Goal: Task Accomplishment & Management: Use online tool/utility

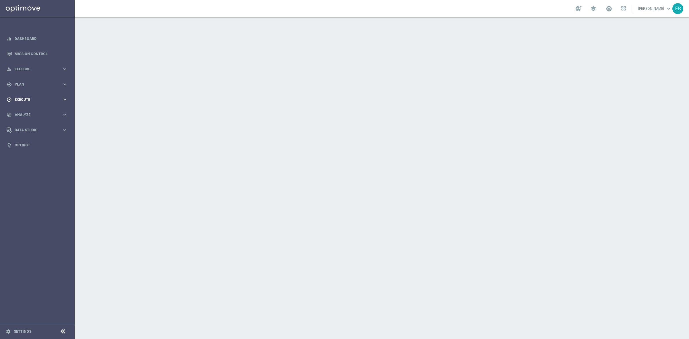
click at [51, 104] on div "play_circle_outline Execute keyboard_arrow_right" at bounding box center [37, 99] width 74 height 15
click at [25, 87] on div "gps_fixed Plan keyboard_arrow_right" at bounding box center [37, 84] width 74 height 15
click at [39, 115] on button "Templates keyboard_arrow_right" at bounding box center [41, 113] width 53 height 5
click at [30, 122] on link "Optimail" at bounding box center [39, 122] width 42 height 5
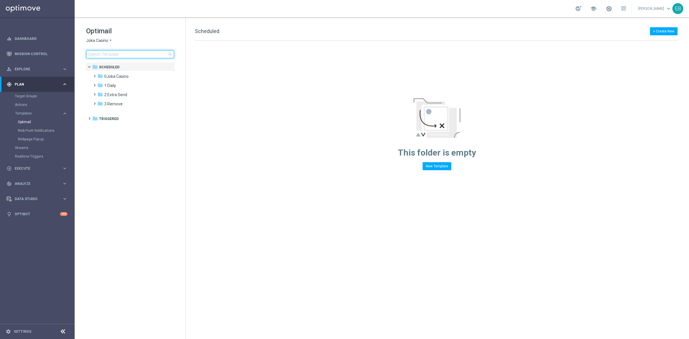
click at [110, 56] on input at bounding box center [130, 54] width 88 height 8
click at [109, 36] on div "Optimail Joka Casino arrow_drop_down × Joka Casino search" at bounding box center [135, 42] width 99 height 32
click at [105, 39] on span "Joka Casino" at bounding box center [97, 40] width 22 height 5
click at [111, 88] on div "Jackpot [PERSON_NAME]" at bounding box center [107, 88] width 43 height 7
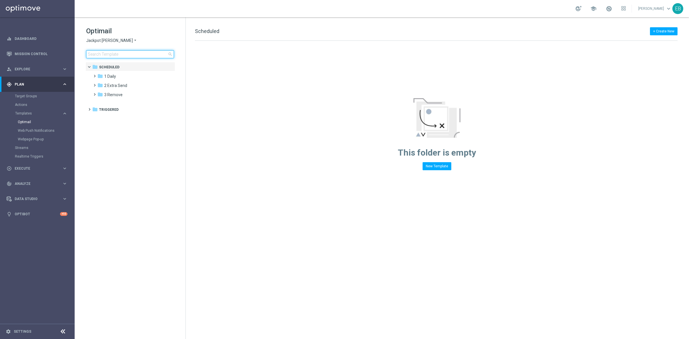
click at [113, 52] on input at bounding box center [130, 54] width 88 height 8
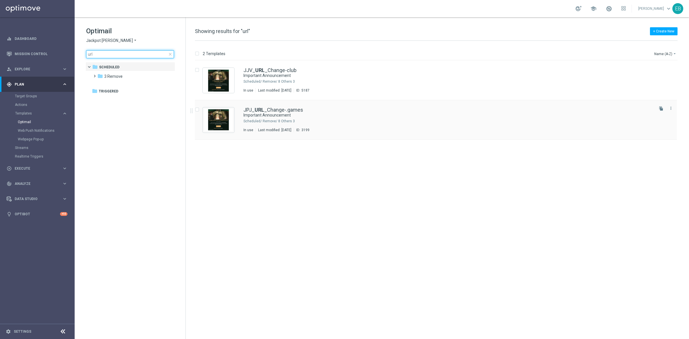
type input "url"
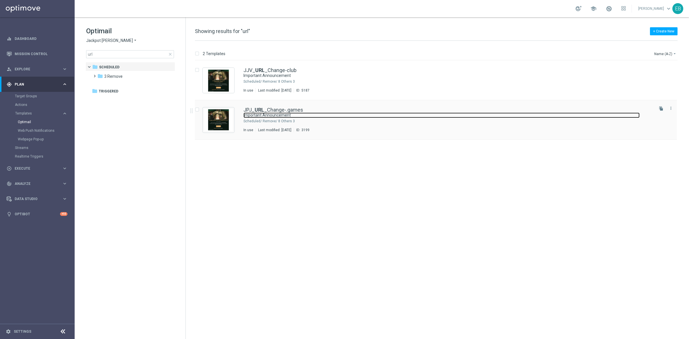
click at [347, 113] on link "Important Announcement" at bounding box center [441, 115] width 396 height 5
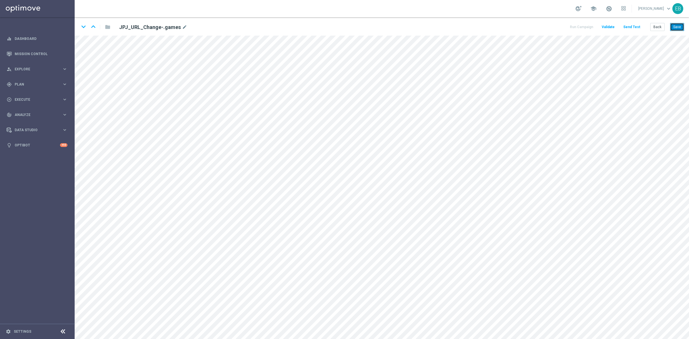
click at [682, 28] on button "Save" at bounding box center [677, 27] width 14 height 8
click at [48, 67] on span "Explore" at bounding box center [38, 68] width 47 height 3
click at [35, 152] on span "Plan" at bounding box center [38, 153] width 47 height 3
click at [679, 27] on button "Save" at bounding box center [677, 27] width 14 height 8
click at [30, 138] on div "play_circle_outline Execute keyboard_arrow_right" at bounding box center [37, 142] width 74 height 15
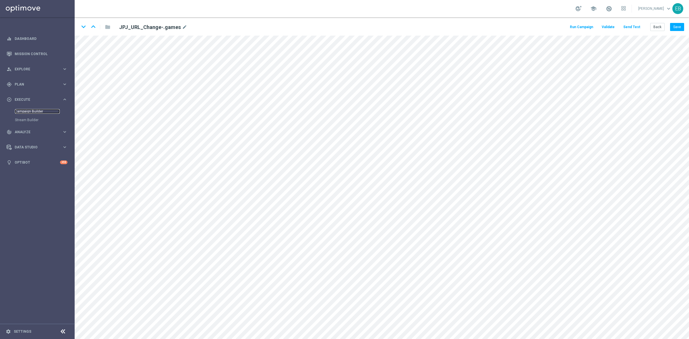
click at [31, 109] on link "Campaign Builder" at bounding box center [37, 111] width 45 height 5
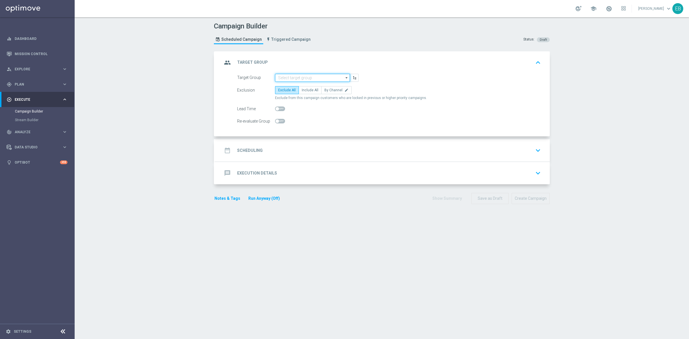
click at [297, 75] on input at bounding box center [312, 78] width 75 height 8
click at [297, 88] on div "JPJ_URL Change" at bounding box center [295, 86] width 27 height 5
type input "JPJ_URL Change"
click at [310, 86] on label "Include All" at bounding box center [310, 90] width 23 height 8
click at [305, 89] on input "Include All" at bounding box center [304, 91] width 4 height 4
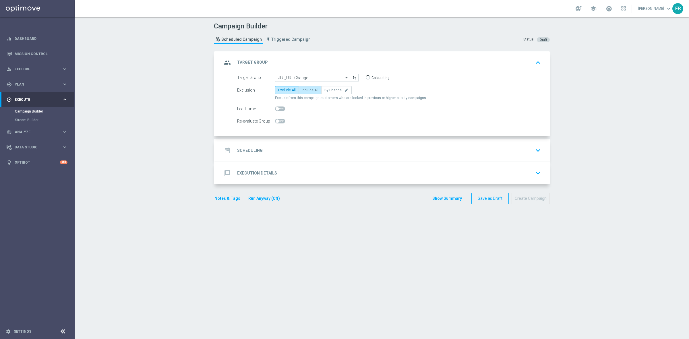
radio input "true"
click at [304, 138] on accordion "group Target Group keyboard_arrow_up Target Group JPJ_URL Change JPJ_URL Change…" at bounding box center [382, 117] width 336 height 133
click at [249, 145] on div "date_range Scheduling" at bounding box center [242, 150] width 40 height 10
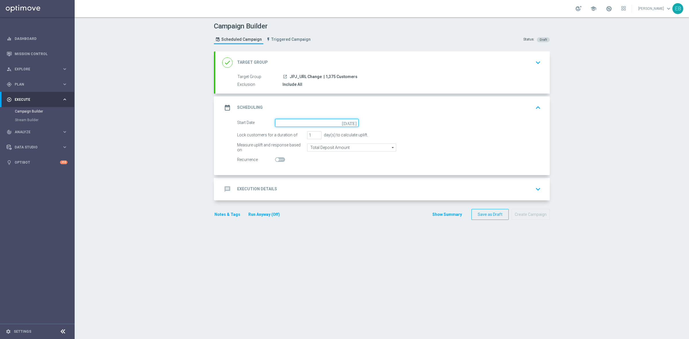
click at [293, 123] on input at bounding box center [317, 123] width 84 height 8
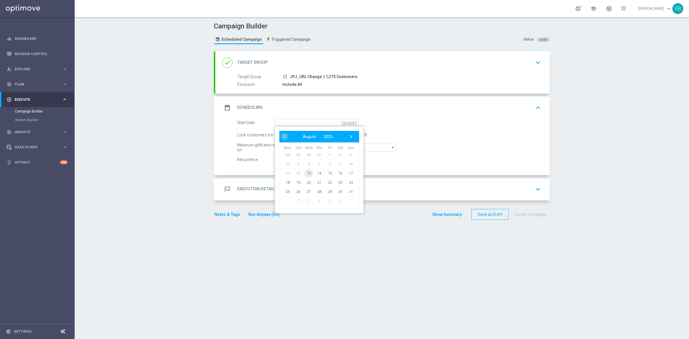
click at [308, 173] on span "13" at bounding box center [308, 173] width 9 height 9
type input "13 Aug 2025"
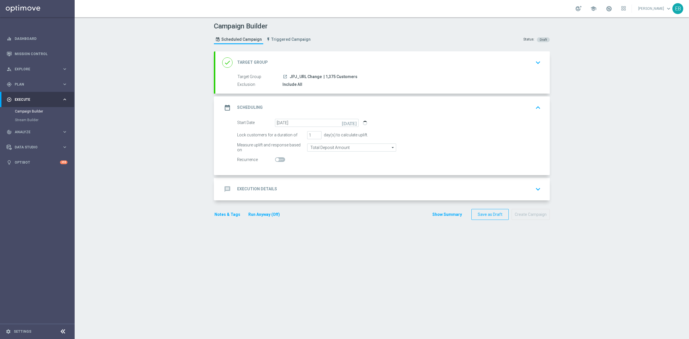
click at [295, 190] on div "message Execution Details keyboard_arrow_down" at bounding box center [382, 189] width 321 height 11
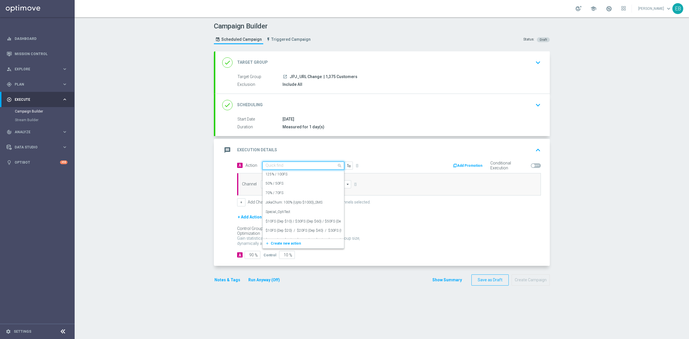
click at [274, 162] on div "Quick find" at bounding box center [303, 166] width 82 height 8
type input "url"
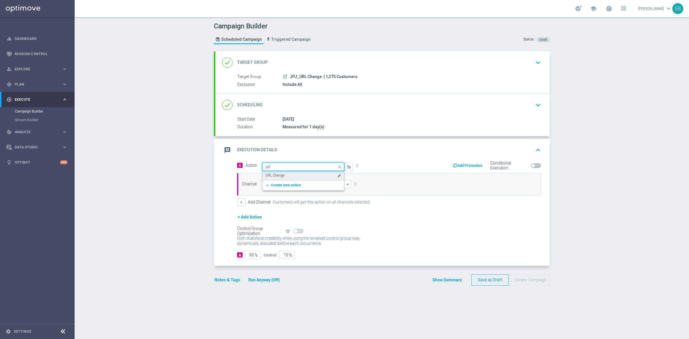
click at [286, 178] on div "URL Change edit" at bounding box center [304, 175] width 76 height 9
click at [289, 184] on input at bounding box center [306, 184] width 90 height 8
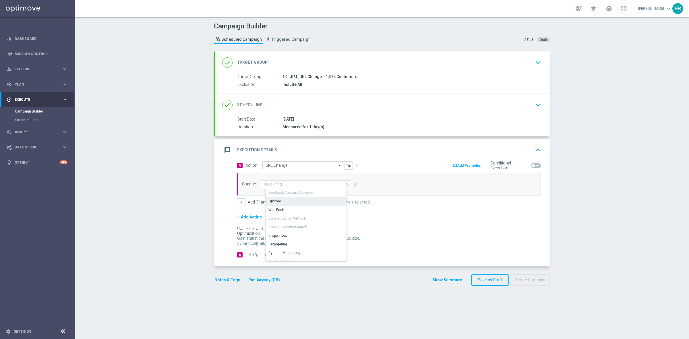
click at [283, 203] on div "Optimail" at bounding box center [308, 201] width 85 height 8
type input "Optimail"
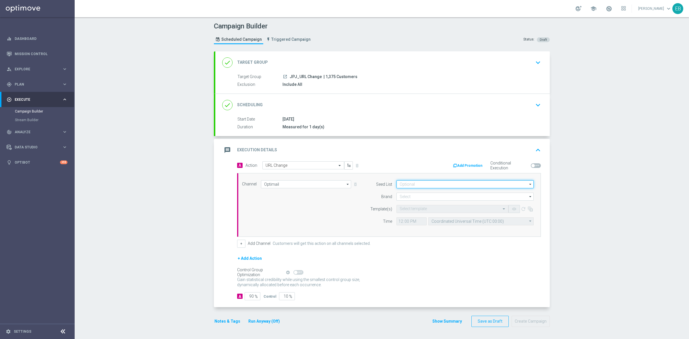
click at [420, 184] on input at bounding box center [464, 184] width 137 height 8
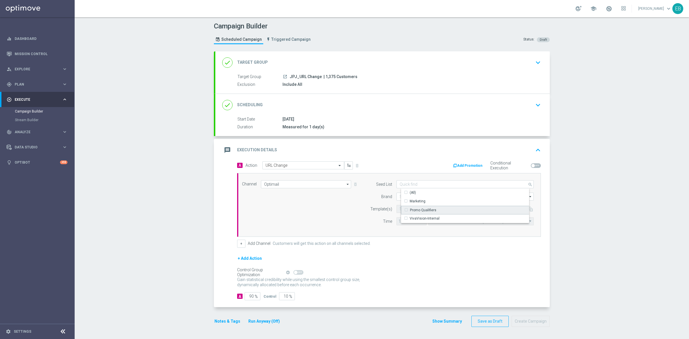
click at [427, 208] on div "Promo Qualifiers" at bounding box center [423, 210] width 26 height 5
click at [396, 196] on div "Show Selected 0 of 3 (All) Marketing Promo Qualifiers" at bounding box center [464, 205] width 137 height 35
drag, startPoint x: 351, startPoint y: 196, endPoint x: 381, endPoint y: 193, distance: 30.5
click at [354, 196] on div "Channel Optimail Optimail arrow_drop_down Show Selected 1 of 21 Facebook Custom…" at bounding box center [388, 204] width 300 height 49
type input "Promo Qualifiers"
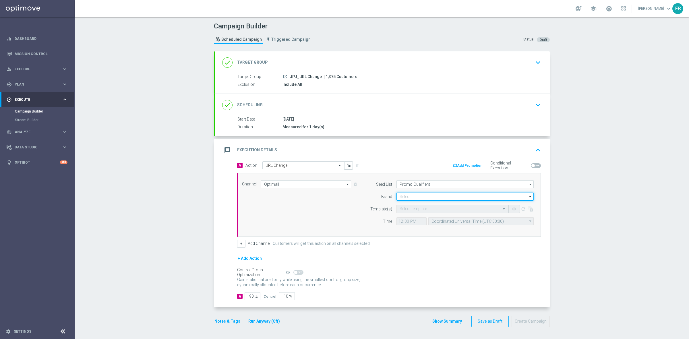
click at [409, 196] on input at bounding box center [464, 197] width 137 height 8
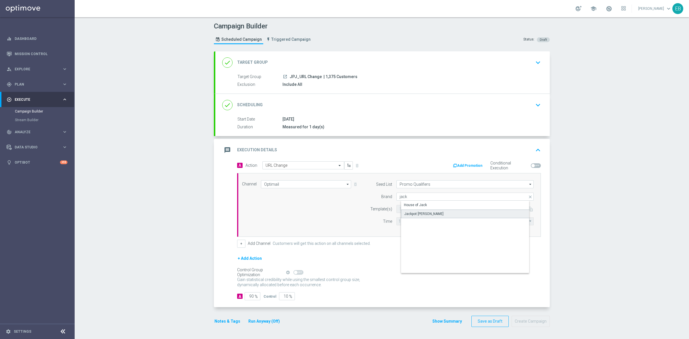
click at [419, 213] on div "Jackpot [PERSON_NAME]" at bounding box center [469, 214] width 137 height 9
type input "Jackpot [PERSON_NAME]"
click at [403, 213] on form "Template(s) Select template remove_red_eye refresh Time 12:00 Coordinated Unive…" at bounding box center [450, 215] width 167 height 20
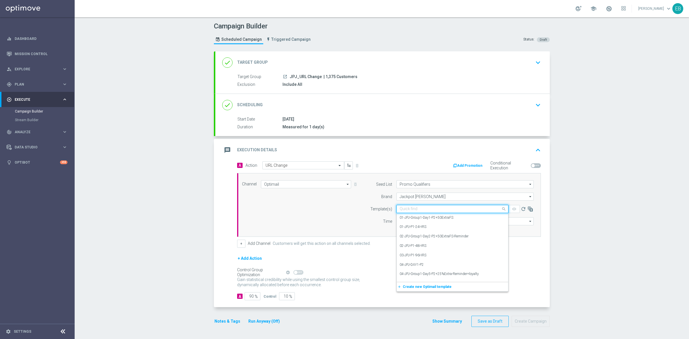
click at [408, 209] on input "text" at bounding box center [447, 209] width 94 height 5
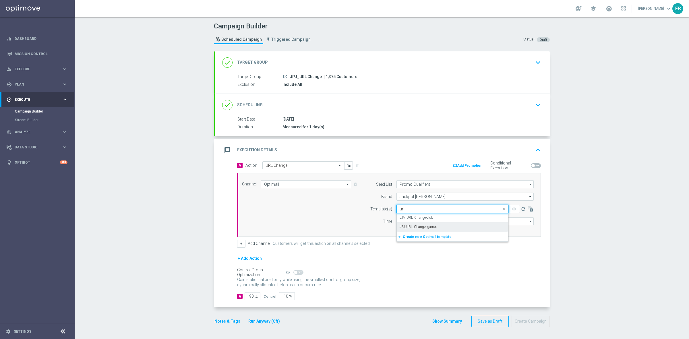
click at [419, 225] on label "JPJ_URL_Change-.games" at bounding box center [419, 227] width 38 height 5
type input "url"
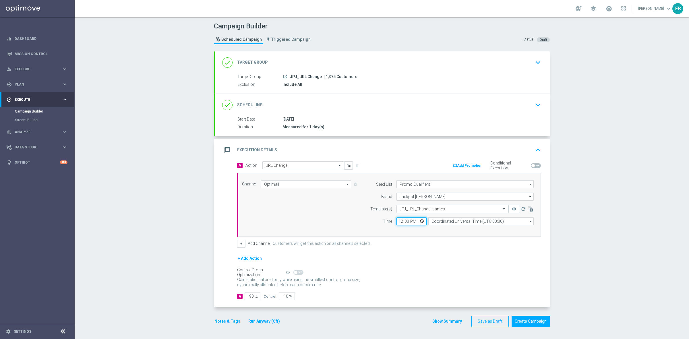
click at [403, 222] on input "12:00" at bounding box center [411, 221] width 30 height 8
click at [396, 222] on input "12:00" at bounding box center [411, 221] width 30 height 8
type input "06:03"
click at [464, 218] on input "Coordinated Universal Time (UTC 00:00)" at bounding box center [480, 221] width 105 height 8
type input "p"
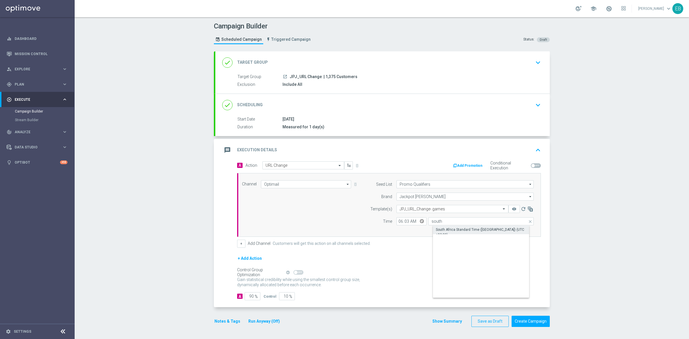
click at [463, 231] on div "South Africa Standard Time (Johannesburg) (UTC +02:00)" at bounding box center [486, 232] width 100 height 10
type input "South Africa Standard Time (Johannesburg) (UTC +02:00)"
click at [245, 295] on input "90" at bounding box center [253, 296] width 16 height 8
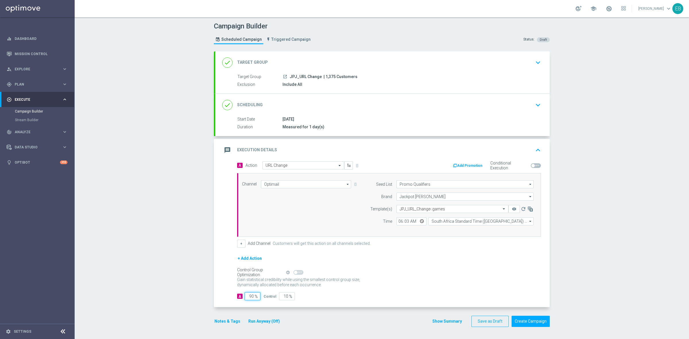
type input "1"
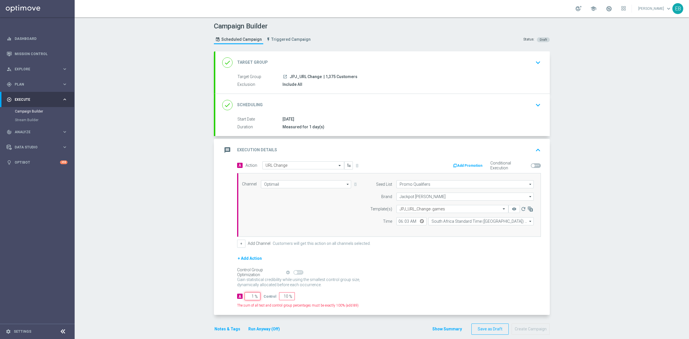
type input "99"
type input "10"
type input "90"
type input "100"
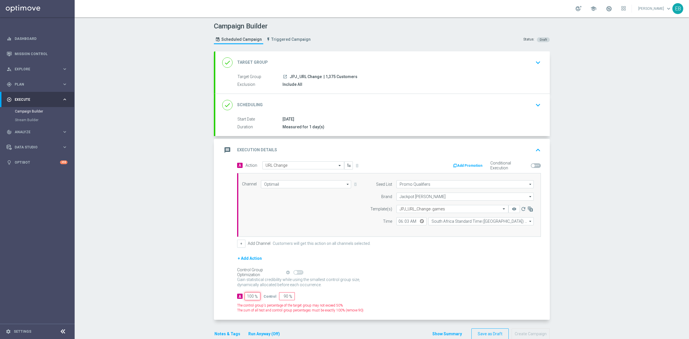
type input "0"
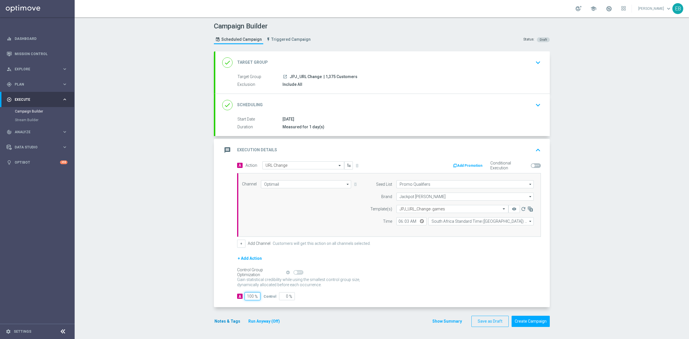
type input "100"
click at [224, 320] on button "Notes & Tags" at bounding box center [227, 321] width 27 height 7
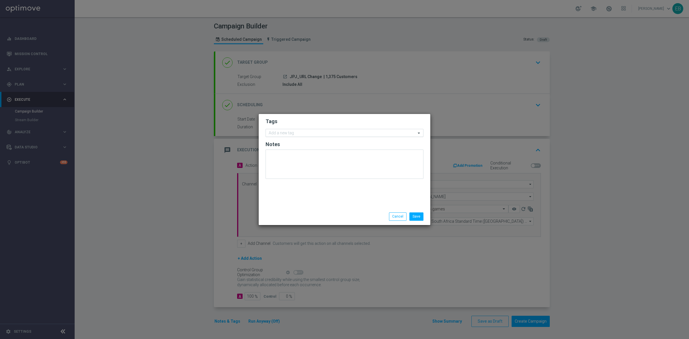
click at [278, 135] on input "text" at bounding box center [342, 133] width 147 height 5
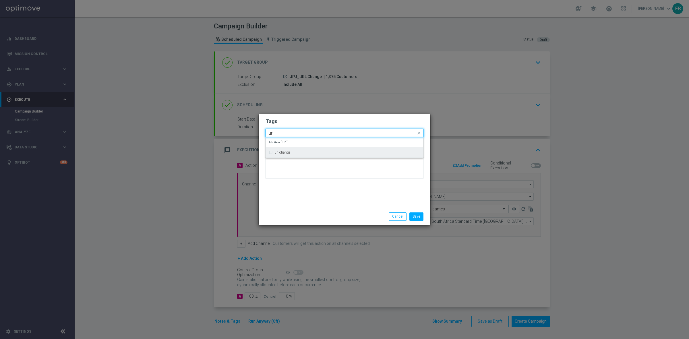
click at [313, 151] on div "url change" at bounding box center [347, 152] width 146 height 3
type input "url"
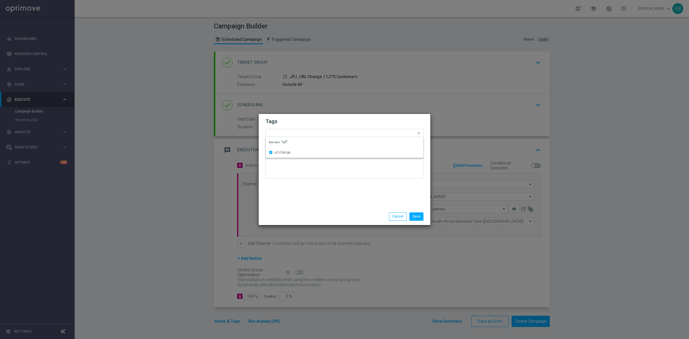
click at [417, 211] on div "Save Cancel" at bounding box center [345, 216] width 172 height 17
click at [416, 214] on button "Save" at bounding box center [416, 216] width 14 height 8
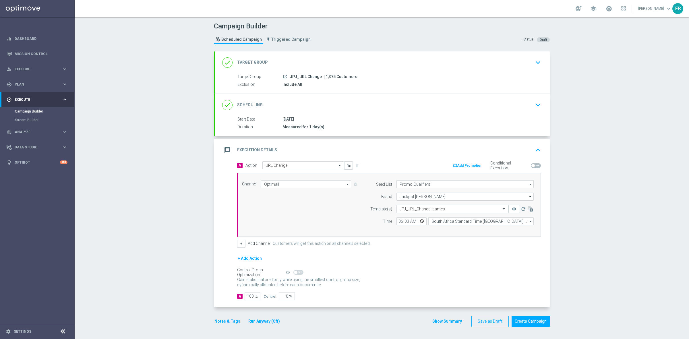
click at [505, 151] on div "message Execution Details keyboard_arrow_up" at bounding box center [382, 150] width 321 height 11
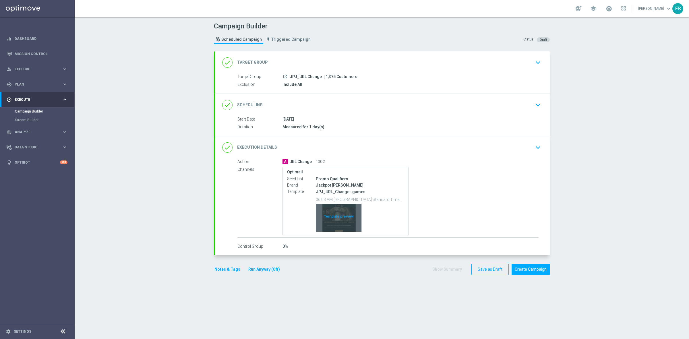
click at [345, 216] on div "Template preview" at bounding box center [338, 218] width 45 height 28
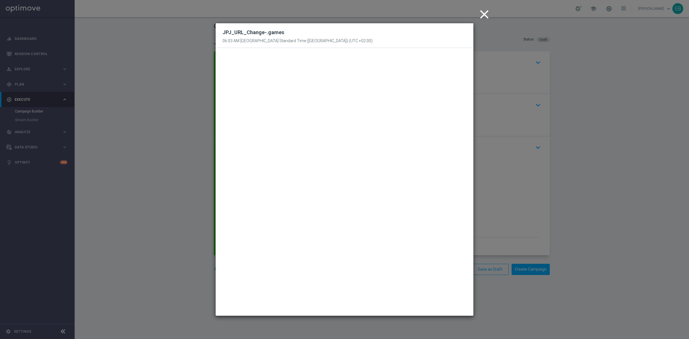
click at [487, 13] on icon "close" at bounding box center [484, 14] width 14 height 14
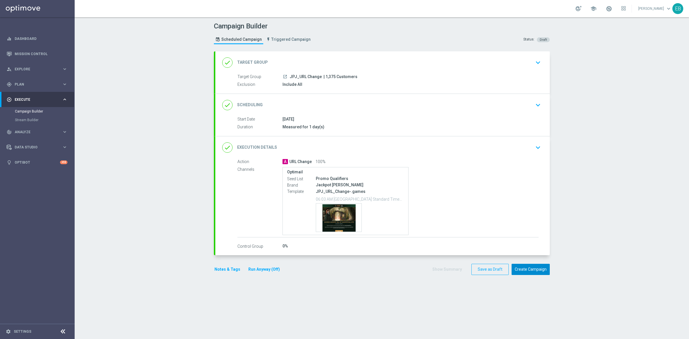
click at [523, 269] on button "Create Campaign" at bounding box center [531, 269] width 38 height 11
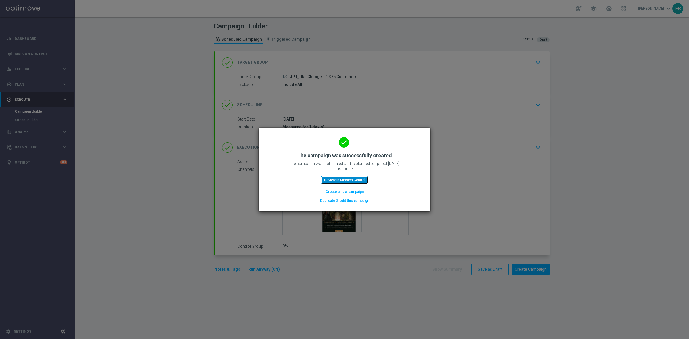
click at [344, 181] on button "Review in Mission Control" at bounding box center [344, 180] width 47 height 8
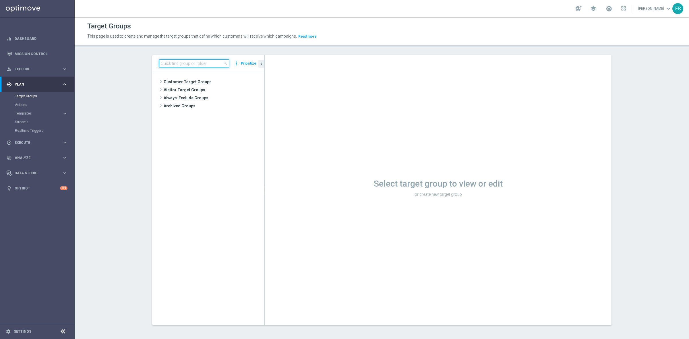
click at [170, 62] on input at bounding box center [194, 63] width 70 height 8
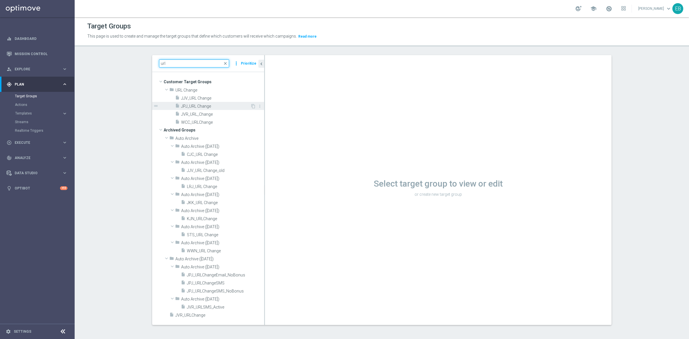
type input "url"
click at [225, 104] on span "JPJ_URL Change" at bounding box center [215, 106] width 69 height 5
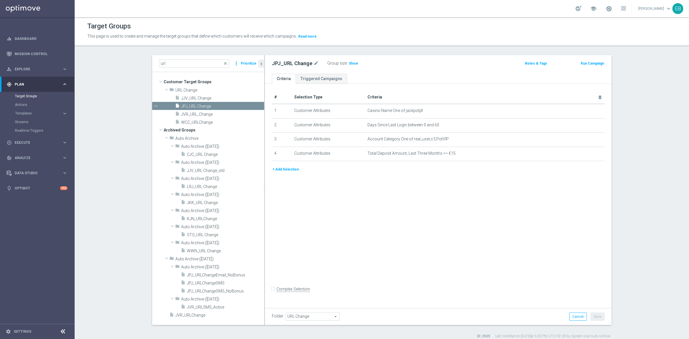
click at [29, 111] on button "Templates keyboard_arrow_right" at bounding box center [41, 113] width 53 height 5
click at [30, 123] on link "Optimail" at bounding box center [39, 122] width 42 height 5
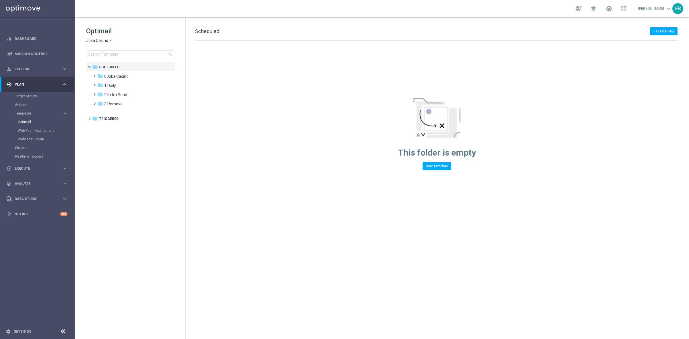
click at [107, 39] on span "Joka Casino" at bounding box center [97, 40] width 22 height 5
click at [111, 106] on div "Jackpot [PERSON_NAME]" at bounding box center [107, 109] width 43 height 7
click at [111, 53] on input at bounding box center [130, 54] width 88 height 8
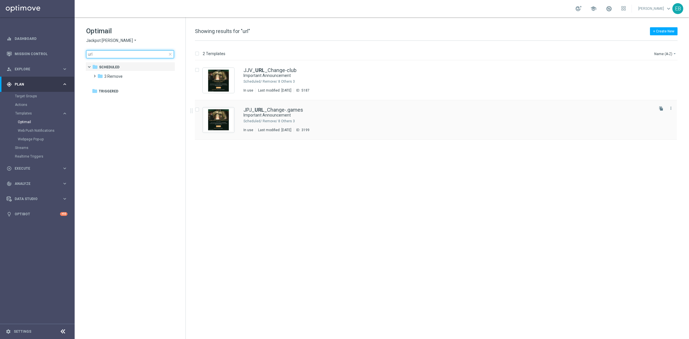
type input "url"
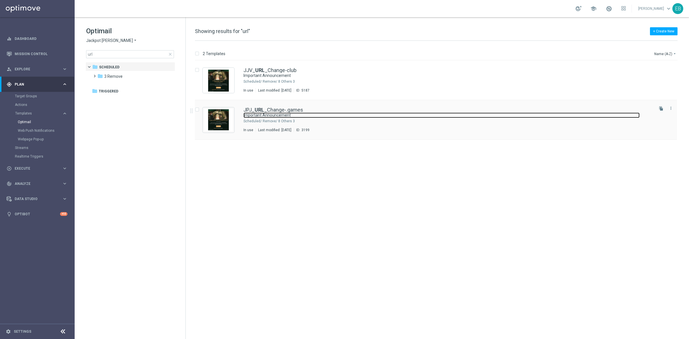
click at [404, 113] on link "Important Announcement" at bounding box center [441, 115] width 396 height 5
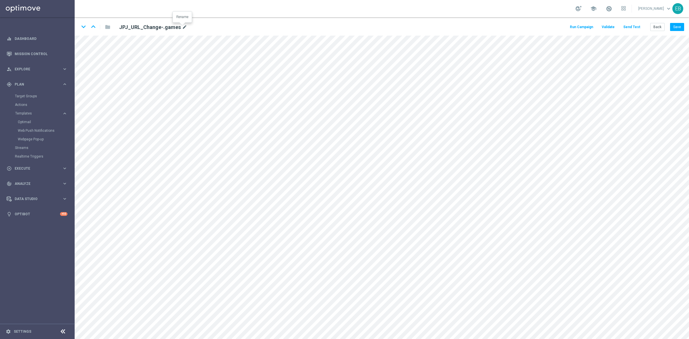
click at [182, 27] on icon "mode_edit" at bounding box center [184, 27] width 5 height 7
click at [173, 26] on input "JPJ_URL_Change-.games" at bounding box center [186, 27] width 142 height 8
type input "JPJ_URL_Change-.xyz"
click at [679, 24] on button "Save" at bounding box center [677, 27] width 14 height 8
